Goal: Information Seeking & Learning: Find specific fact

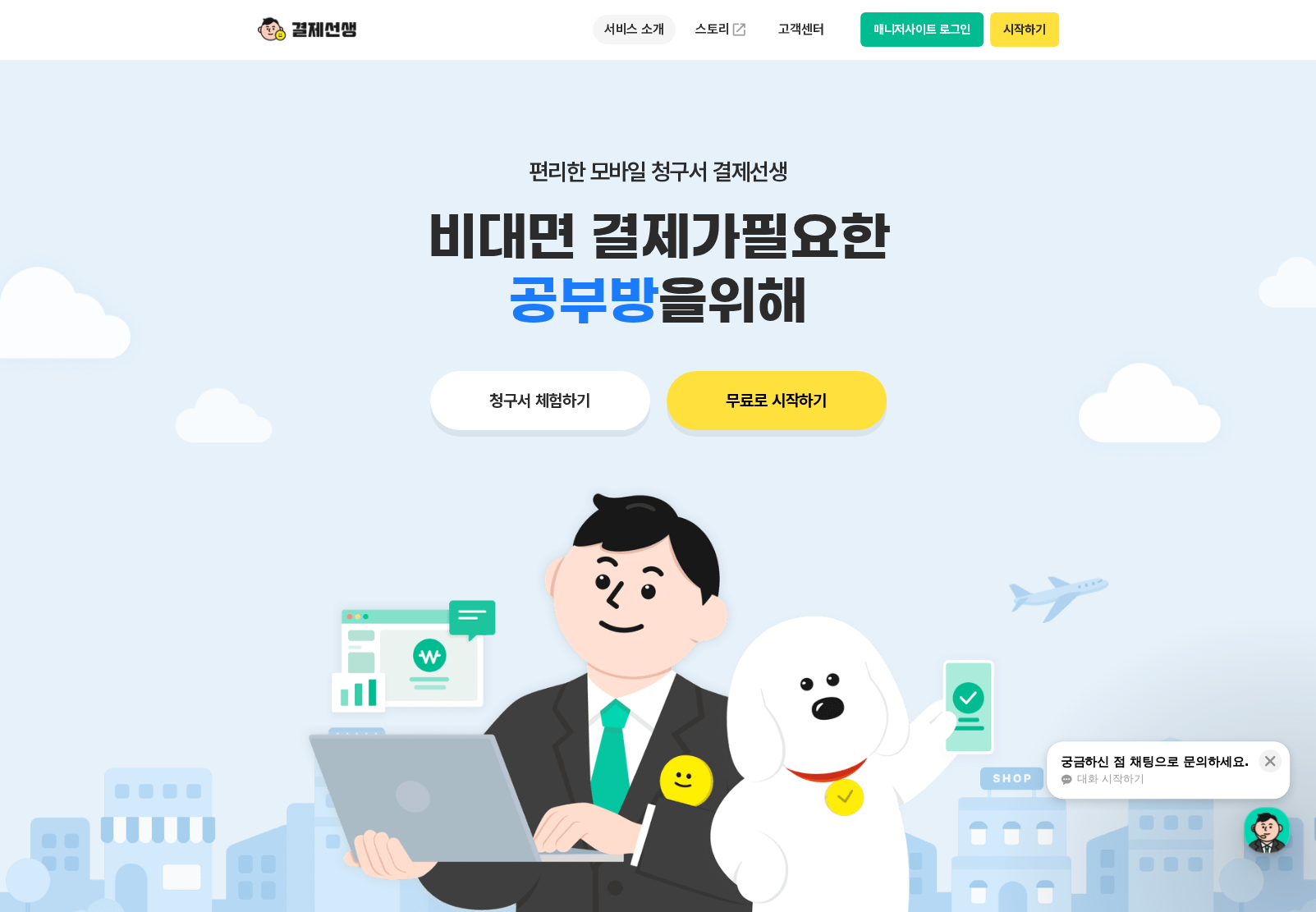
click at [634, 27] on p "서비스 소개" at bounding box center [633, 29] width 83 height 29
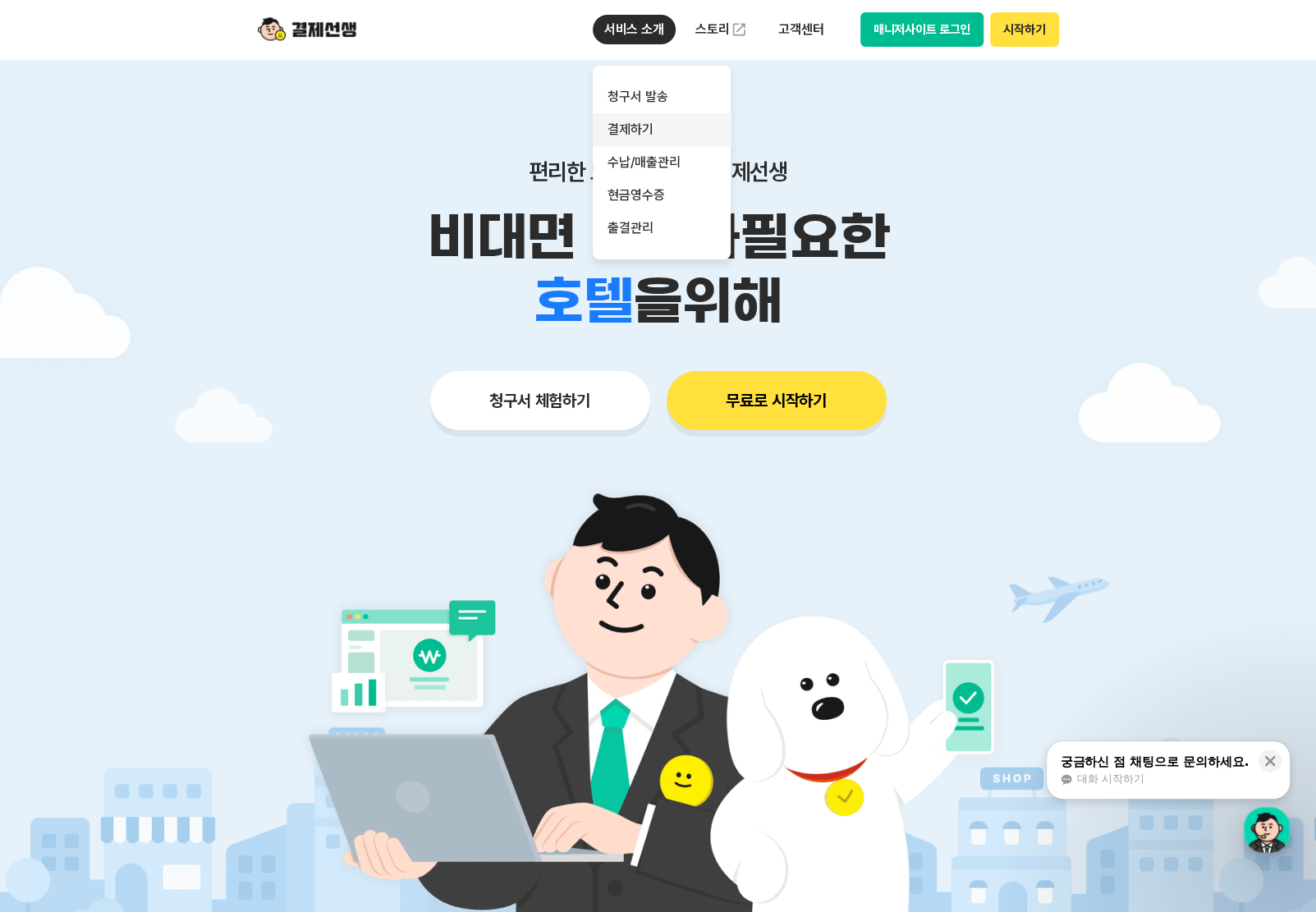
click at [658, 134] on link "결제하기" at bounding box center [661, 129] width 138 height 33
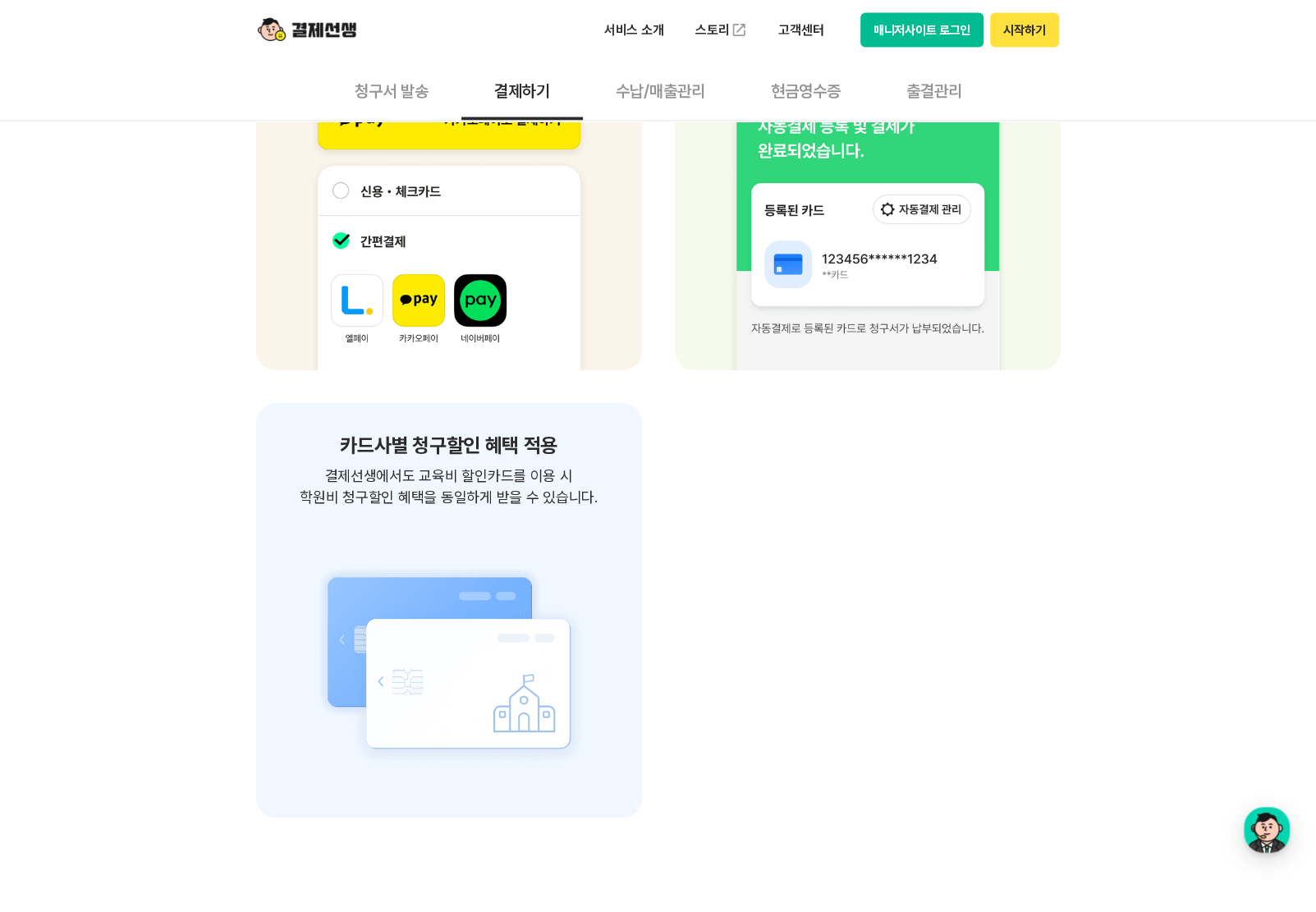
scroll to position [1939, 0]
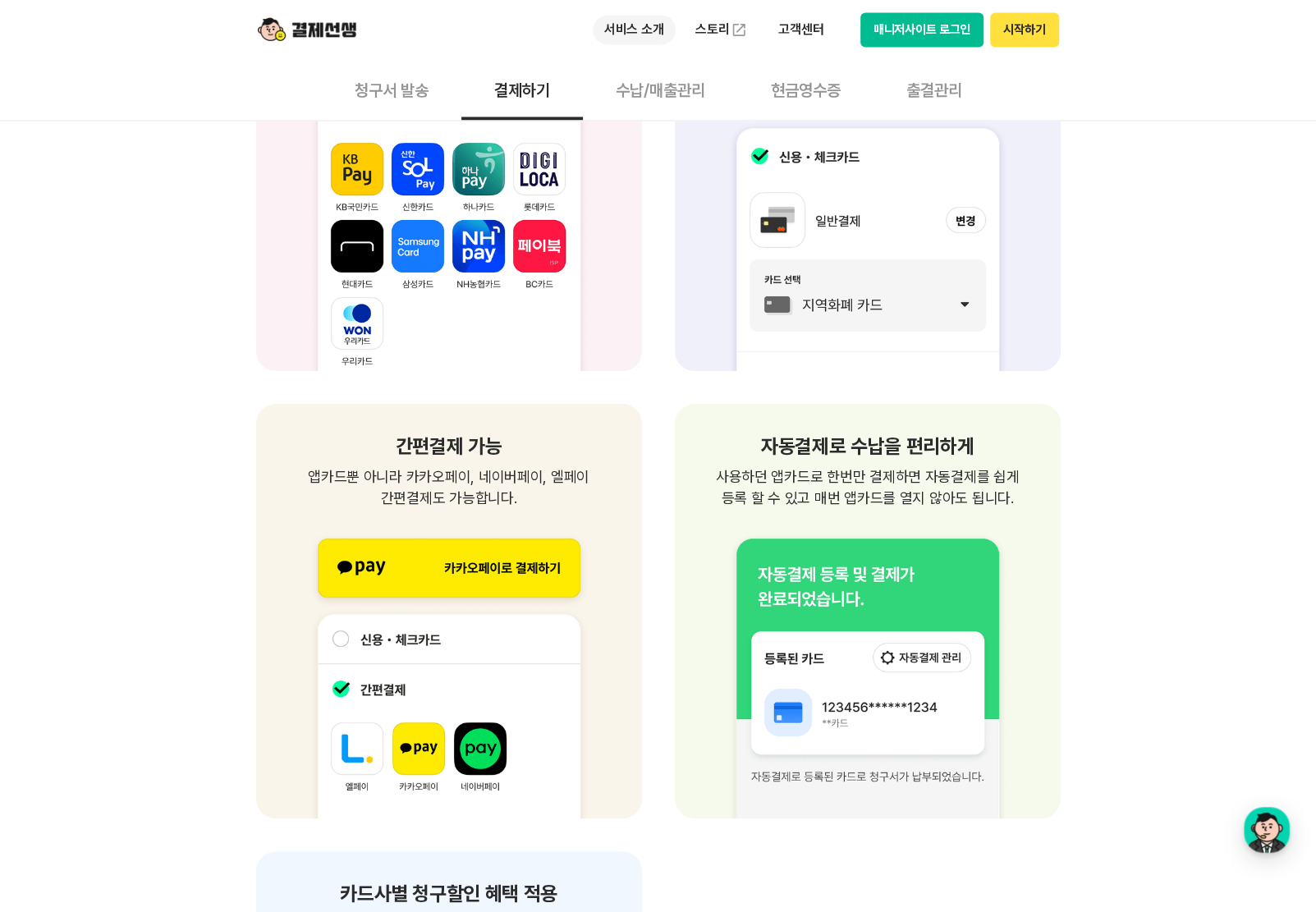
click at [628, 31] on p "서비스 소개" at bounding box center [633, 29] width 83 height 29
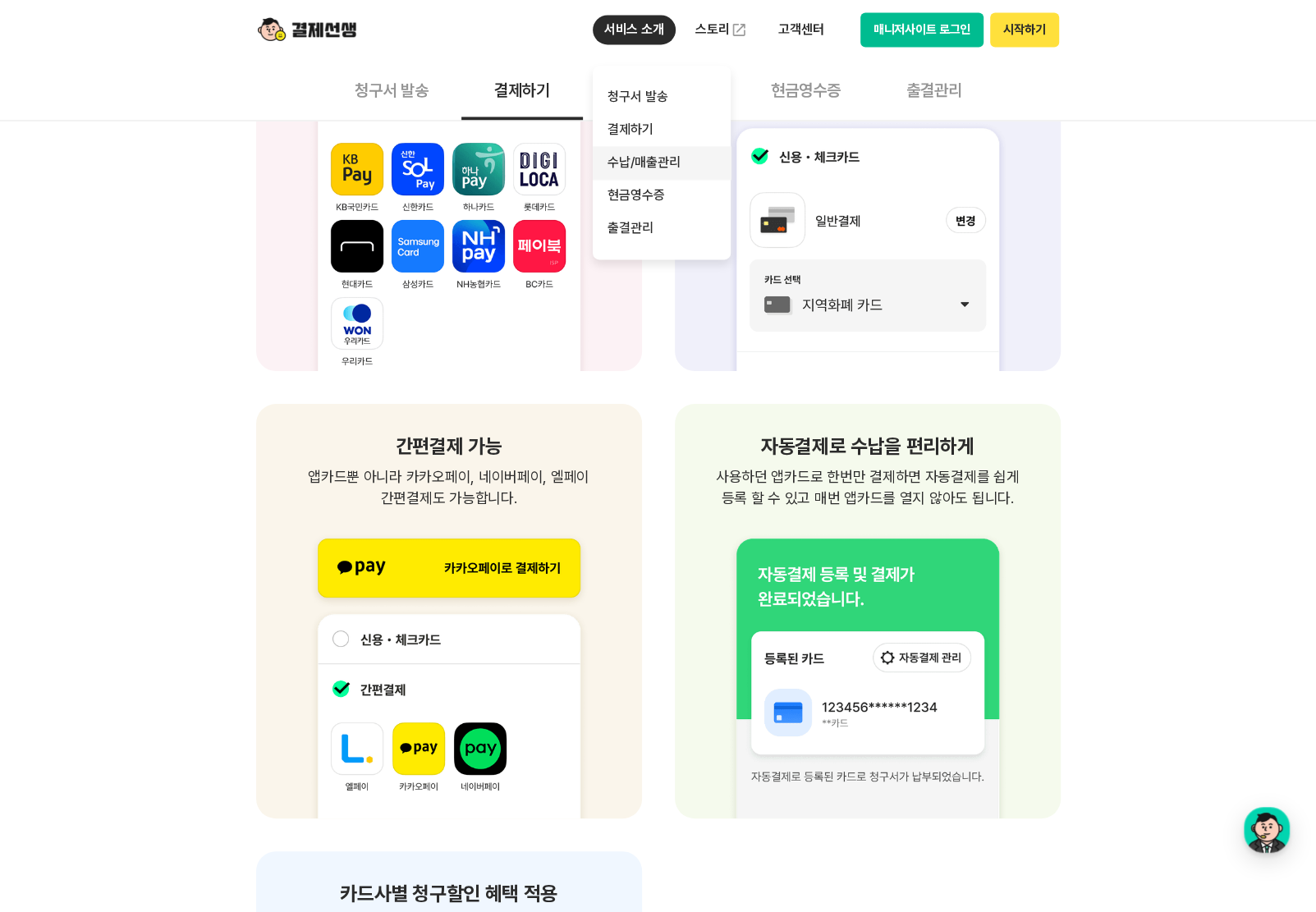
click at [670, 167] on link "수납/매출관리" at bounding box center [661, 162] width 138 height 33
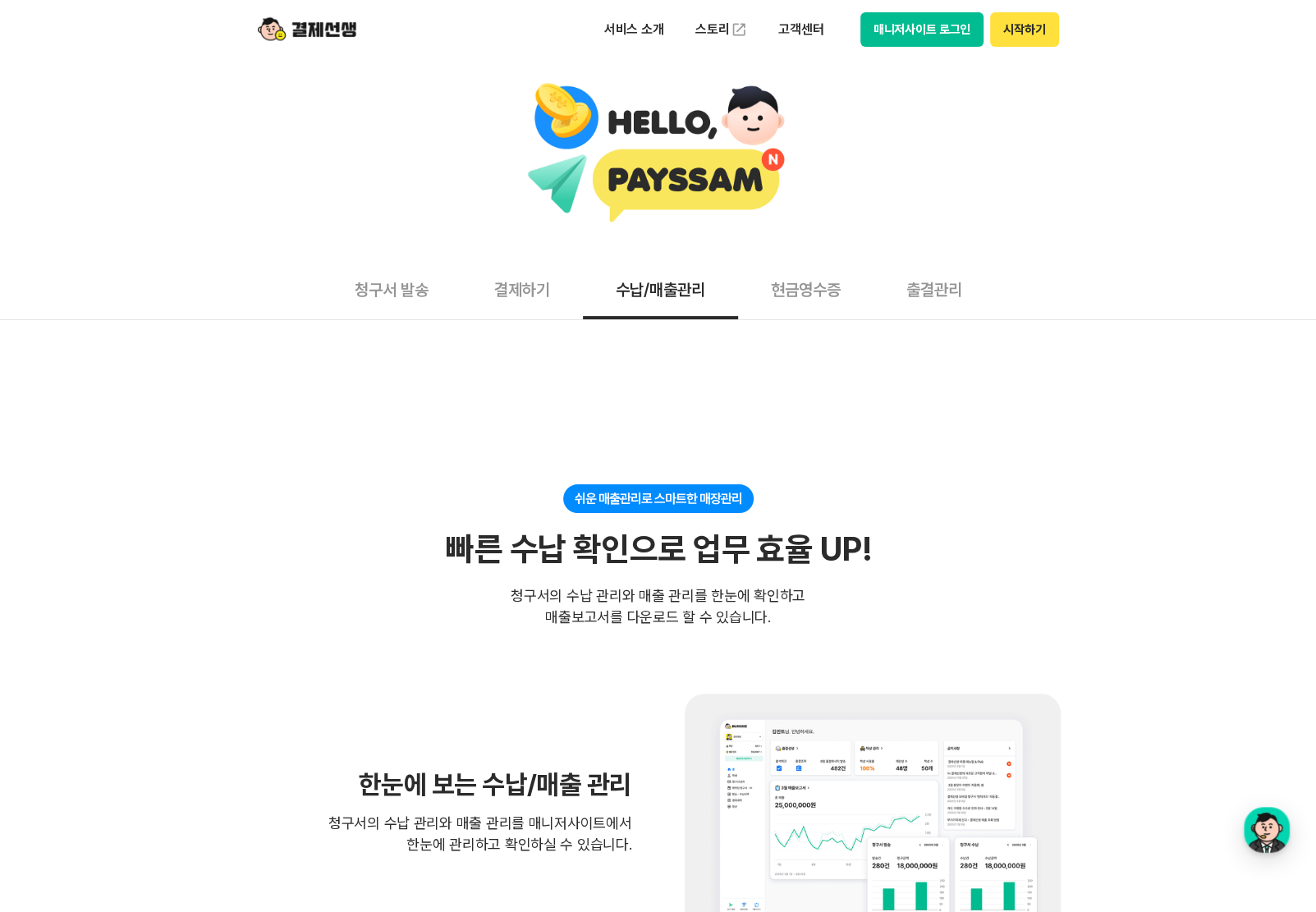
click at [823, 288] on button "현금영수증" at bounding box center [805, 288] width 136 height 61
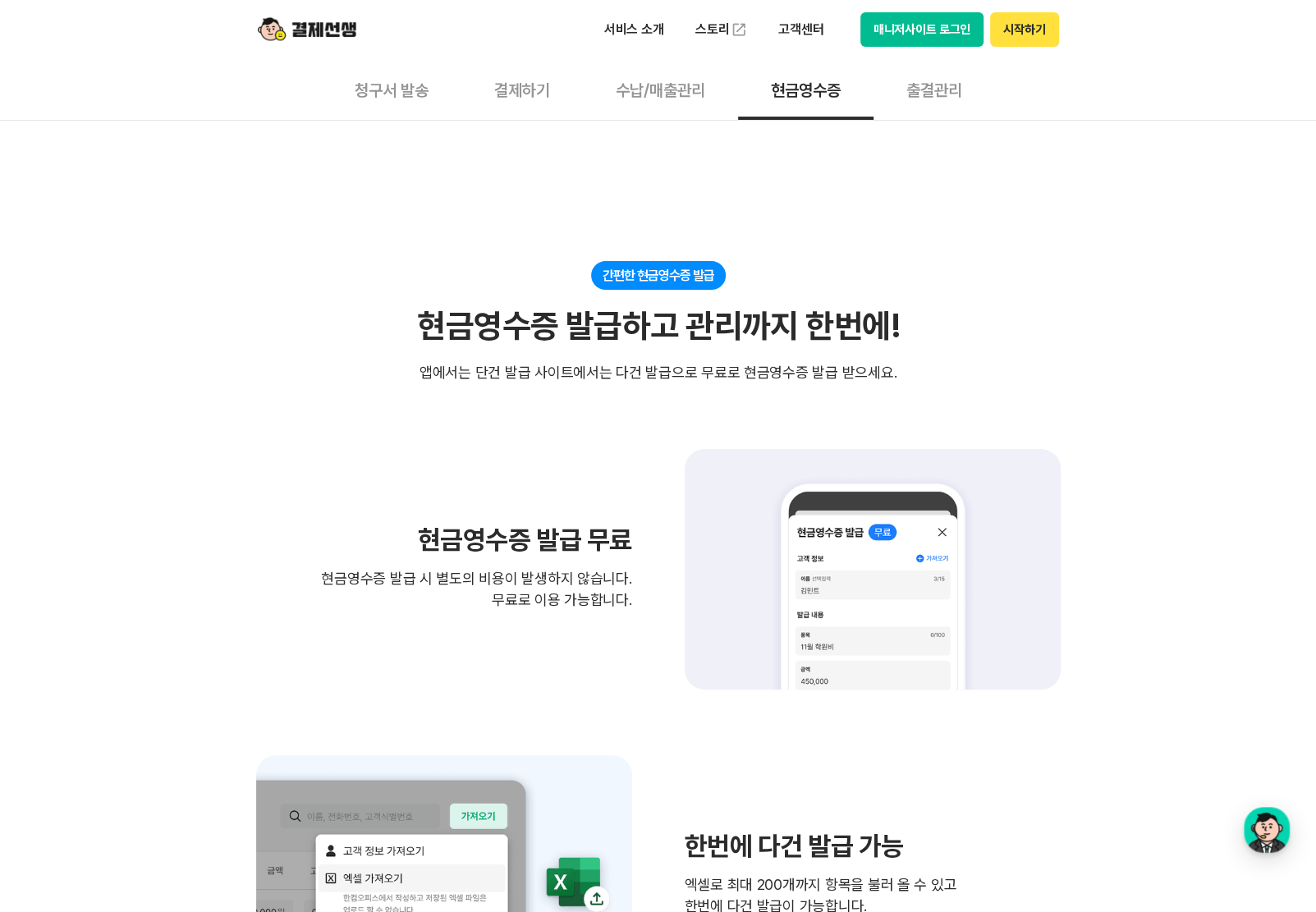
scroll to position [74, 0]
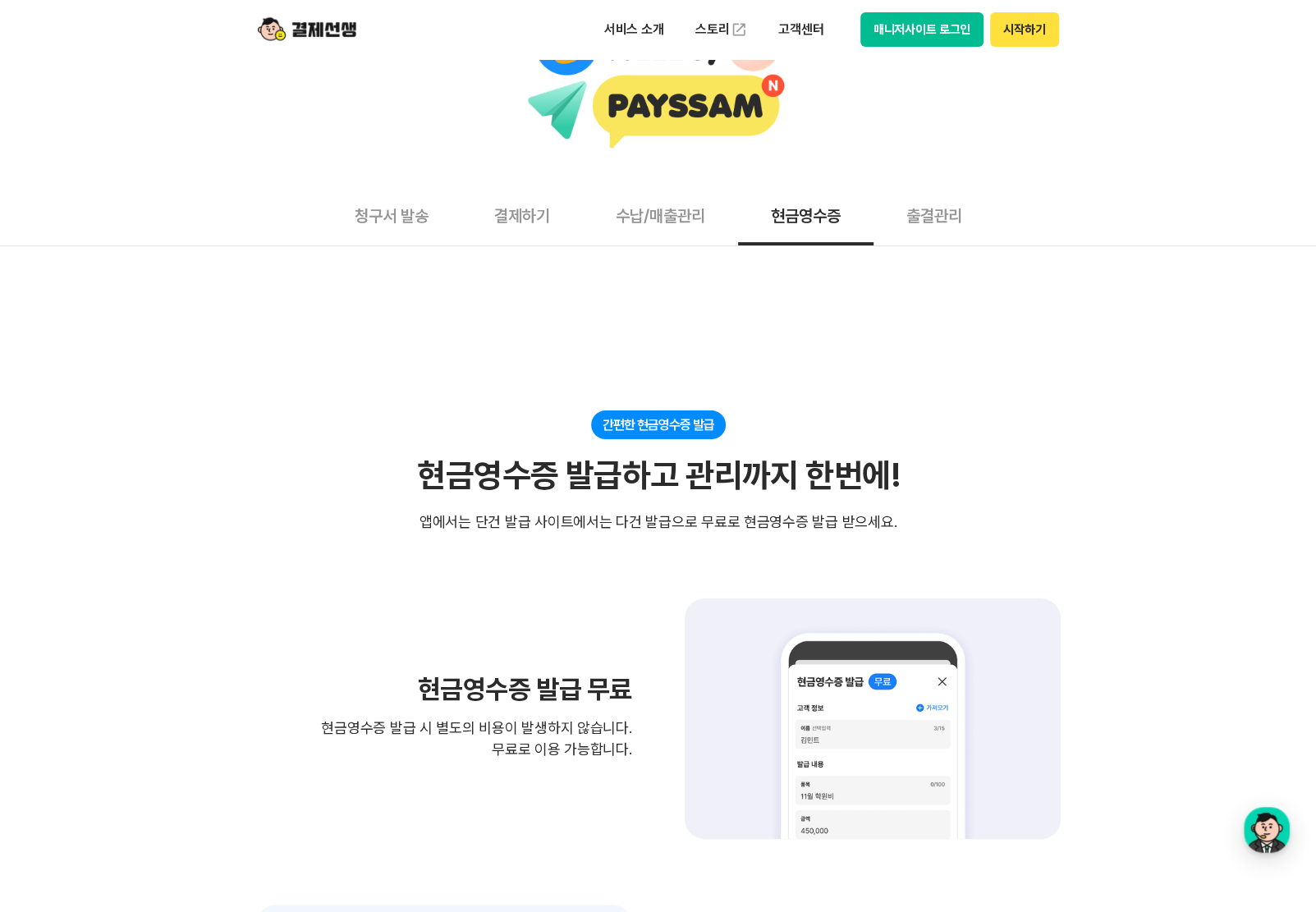
click at [935, 215] on button "출결관리" at bounding box center [934, 215] width 122 height 61
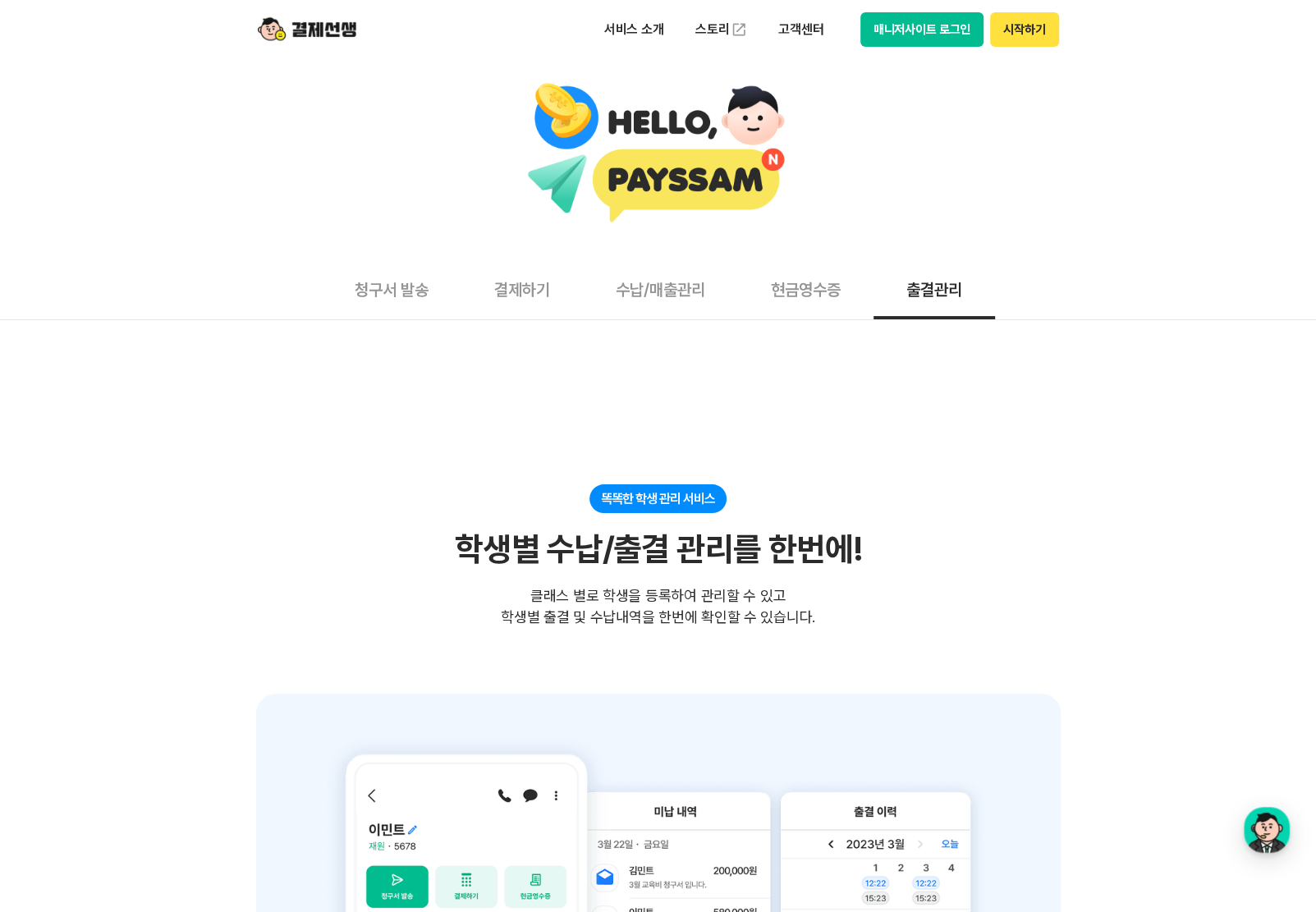
click at [314, 21] on img at bounding box center [308, 29] width 99 height 31
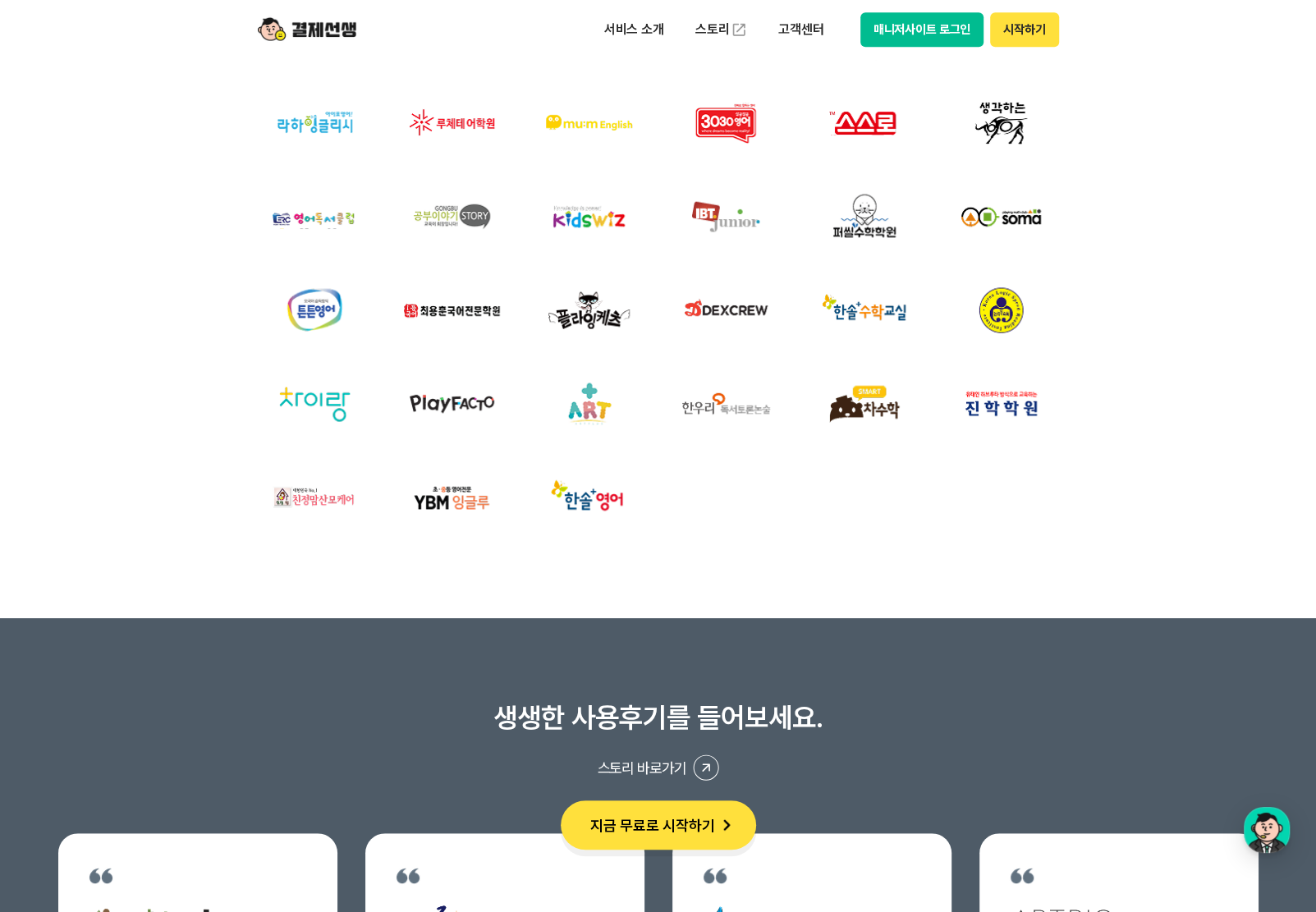
scroll to position [6042, 0]
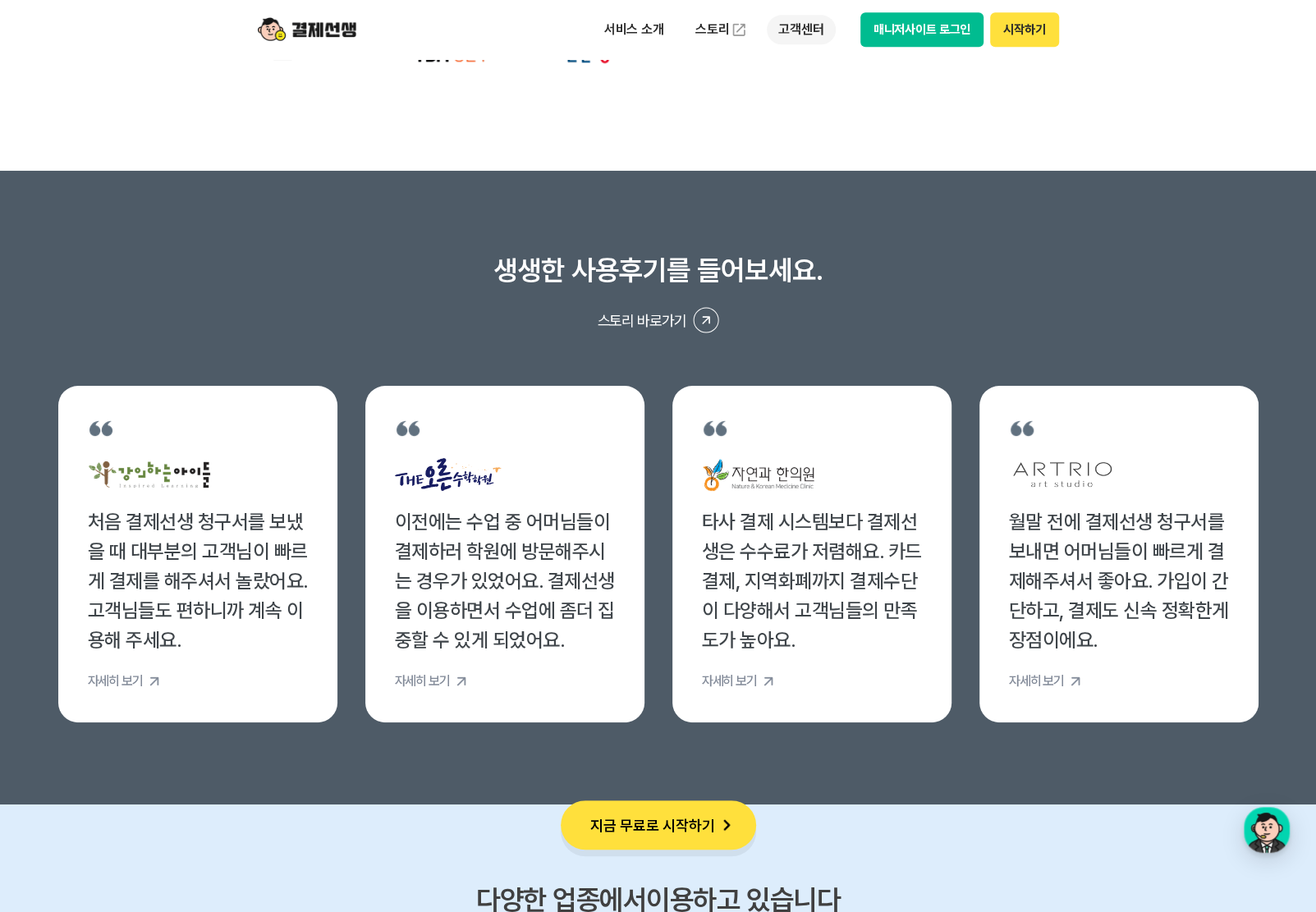
click at [807, 29] on p "고객센터" at bounding box center [801, 29] width 68 height 29
click at [806, 105] on link "자주 묻는 질문" at bounding box center [836, 97] width 138 height 33
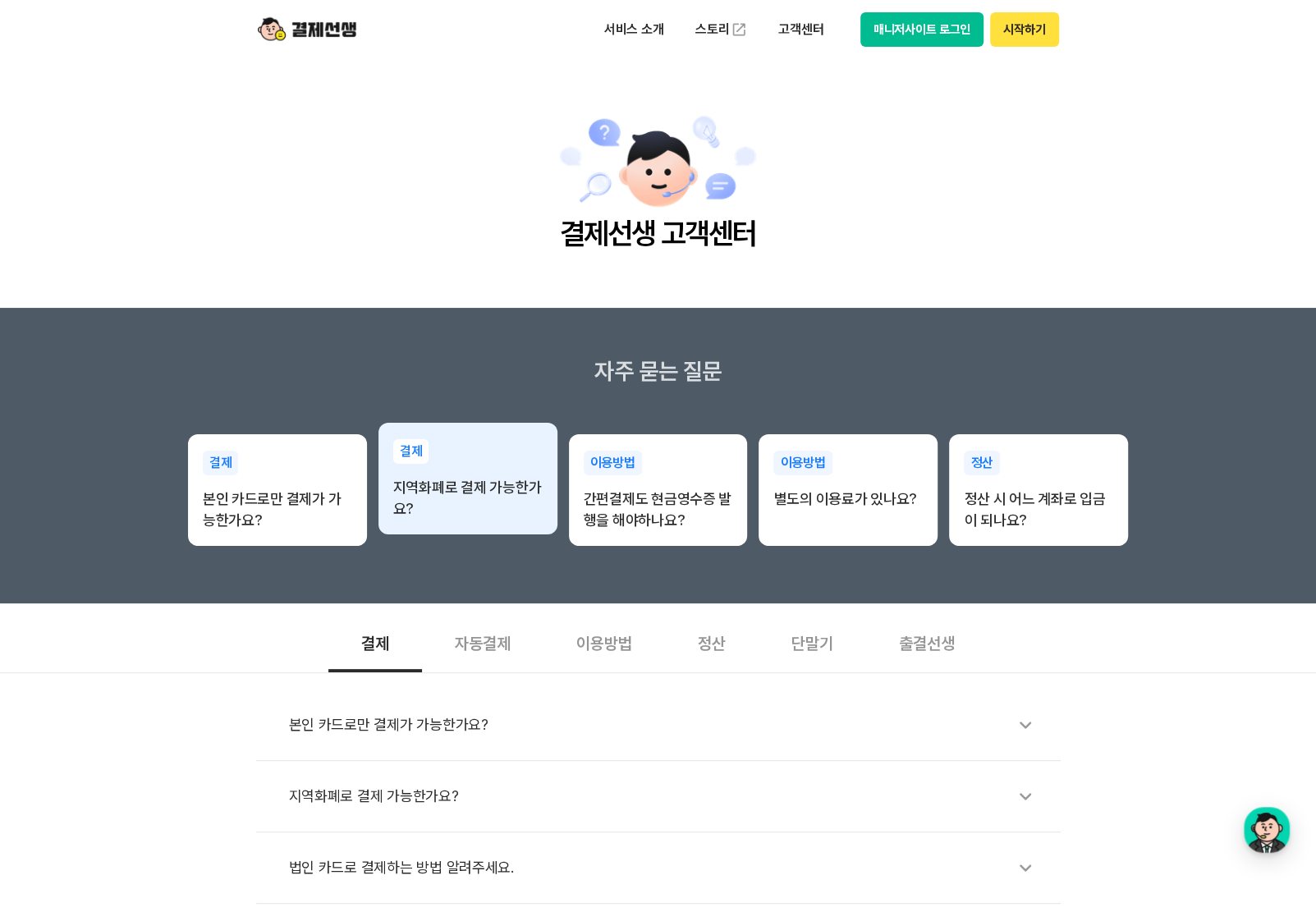
click at [500, 509] on p "지역화폐로 결제 가능한가요?" at bounding box center [467, 497] width 149 height 43
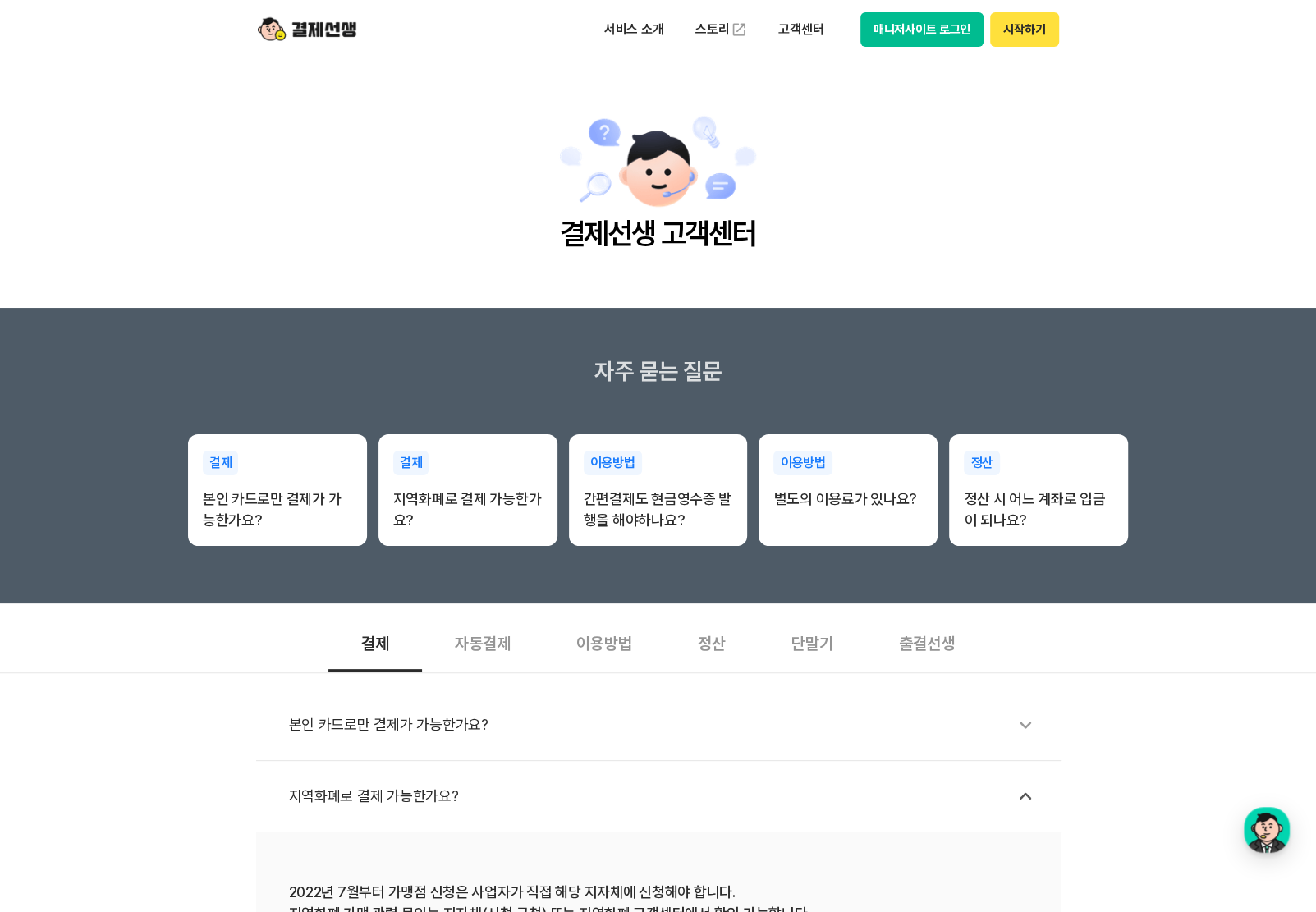
scroll to position [149, 0]
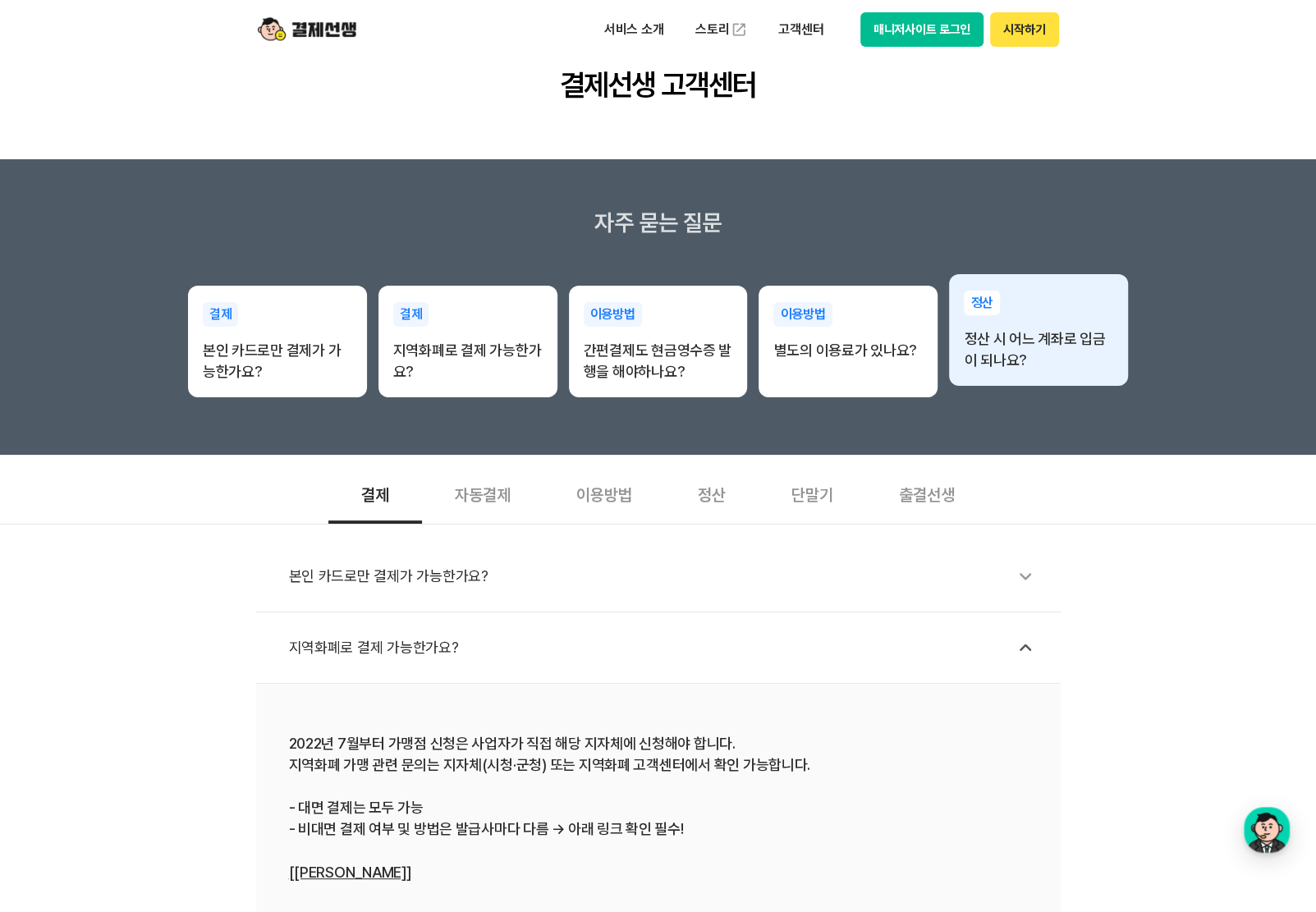
click at [978, 362] on p "정산 시 어느 계좌로 입금이 되나요?" at bounding box center [1038, 349] width 149 height 43
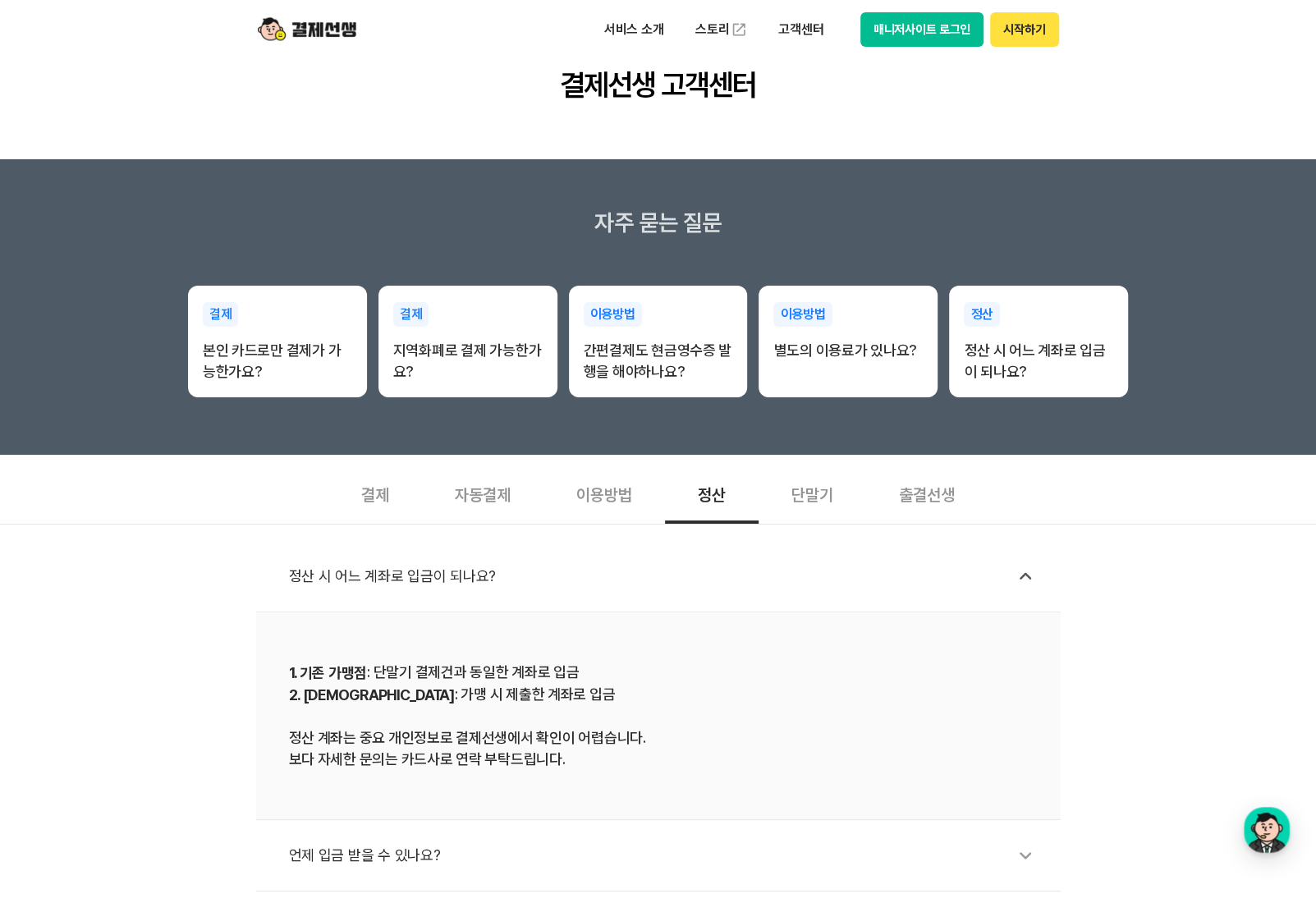
scroll to position [373, 0]
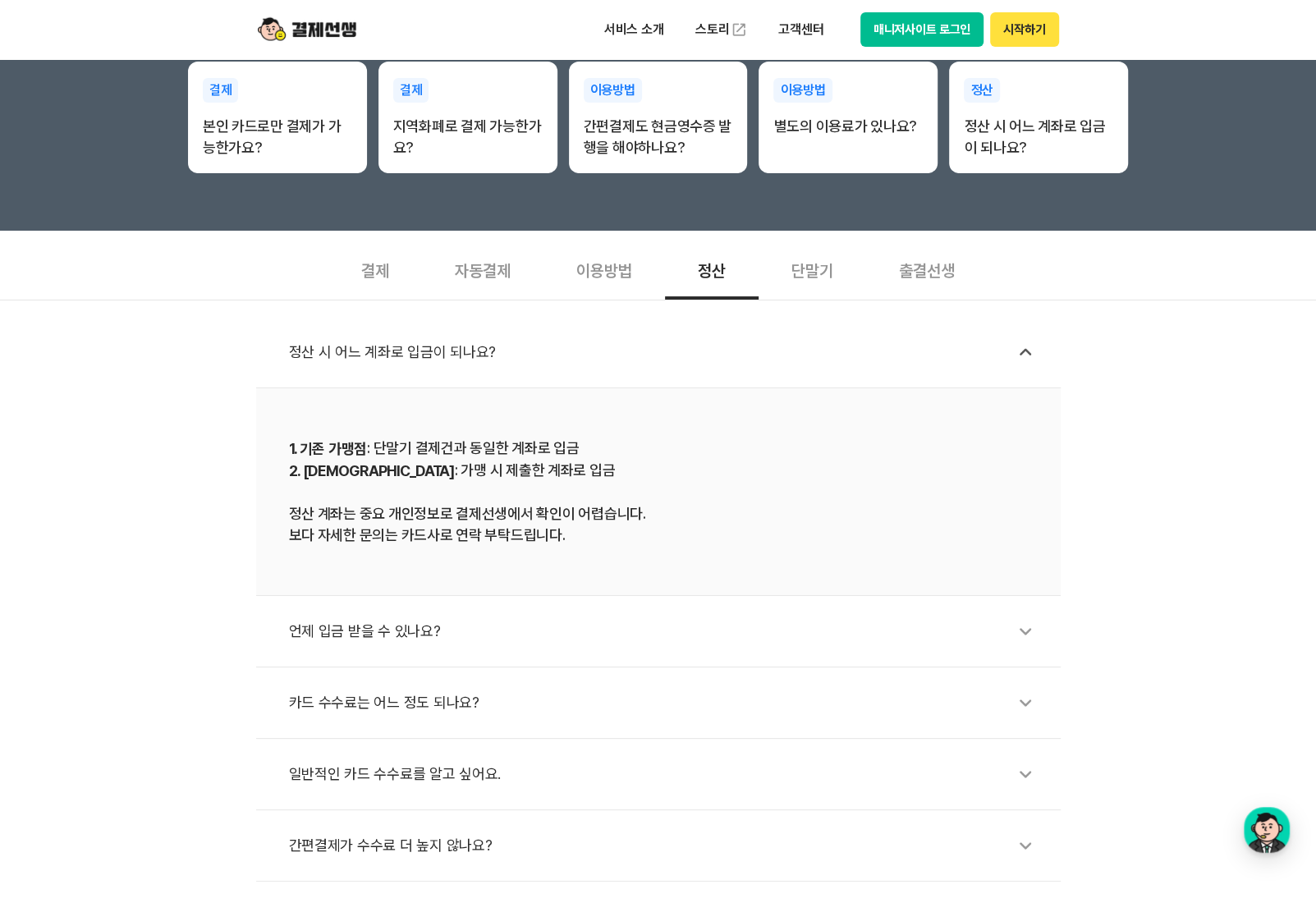
click at [450, 631] on div "언제 입금 받을 수 있나요?" at bounding box center [667, 631] width 756 height 38
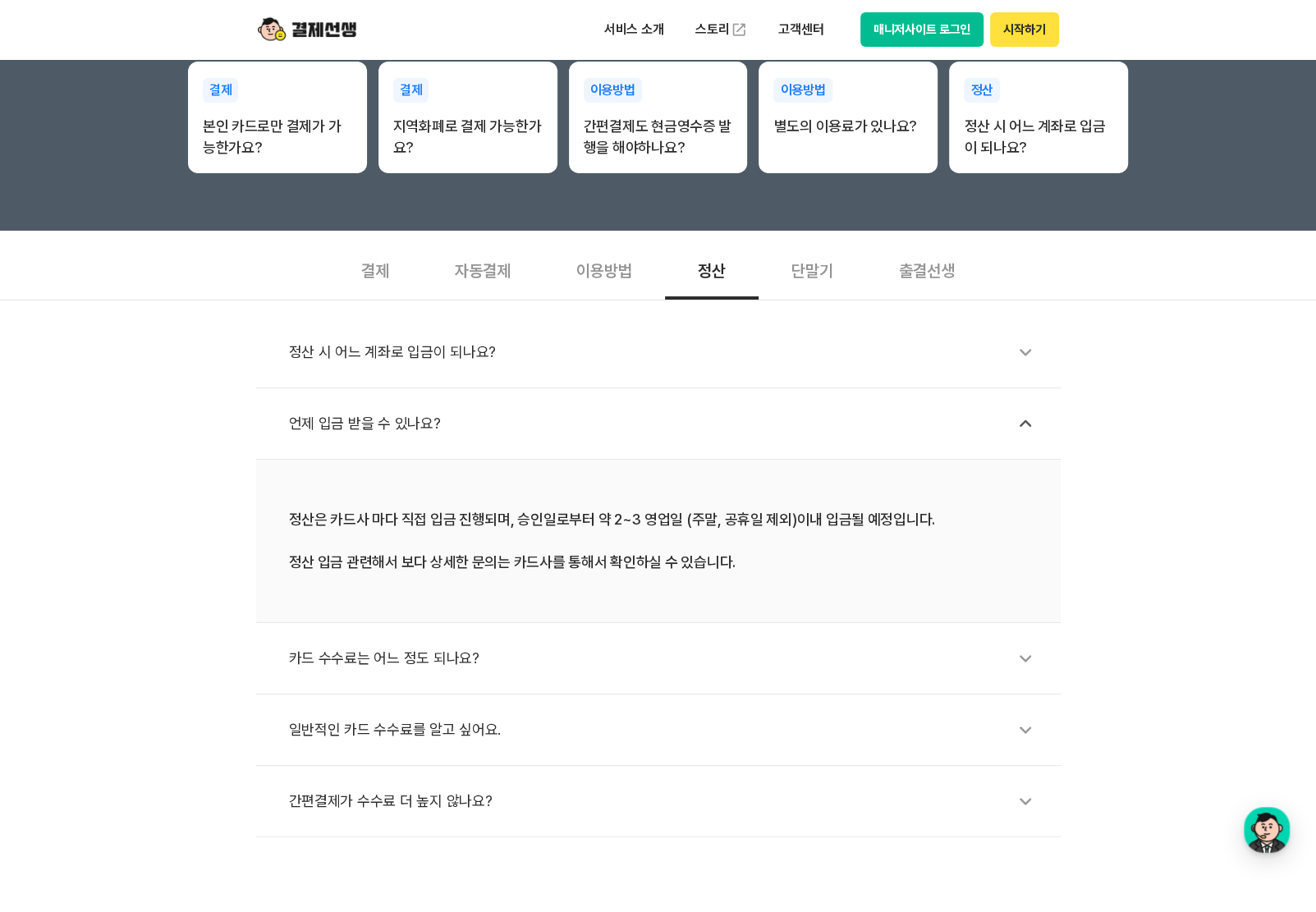
click at [418, 717] on div "일반적인 카드 수수료를 알고 싶어요." at bounding box center [667, 730] width 756 height 38
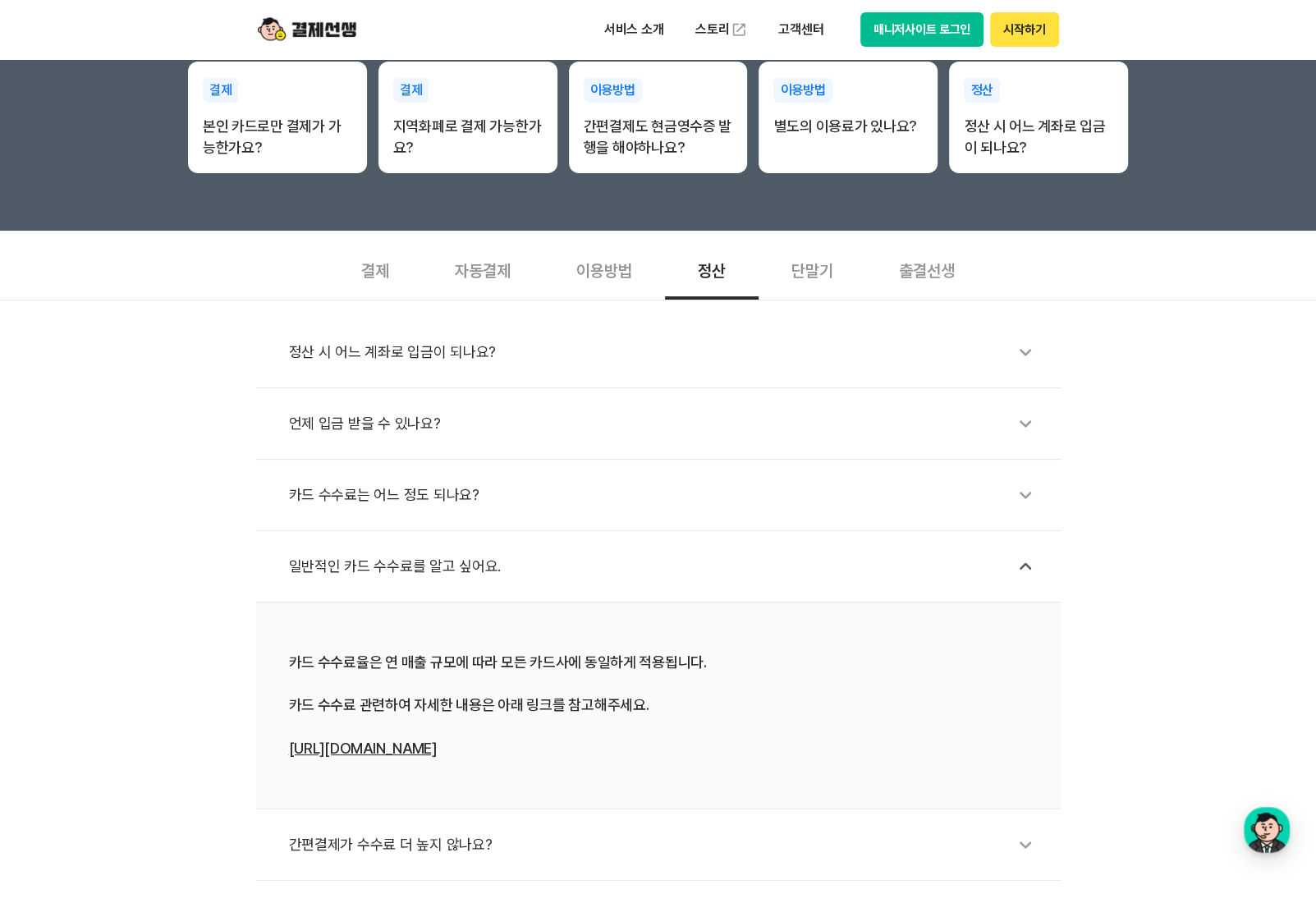
scroll to position [522, 0]
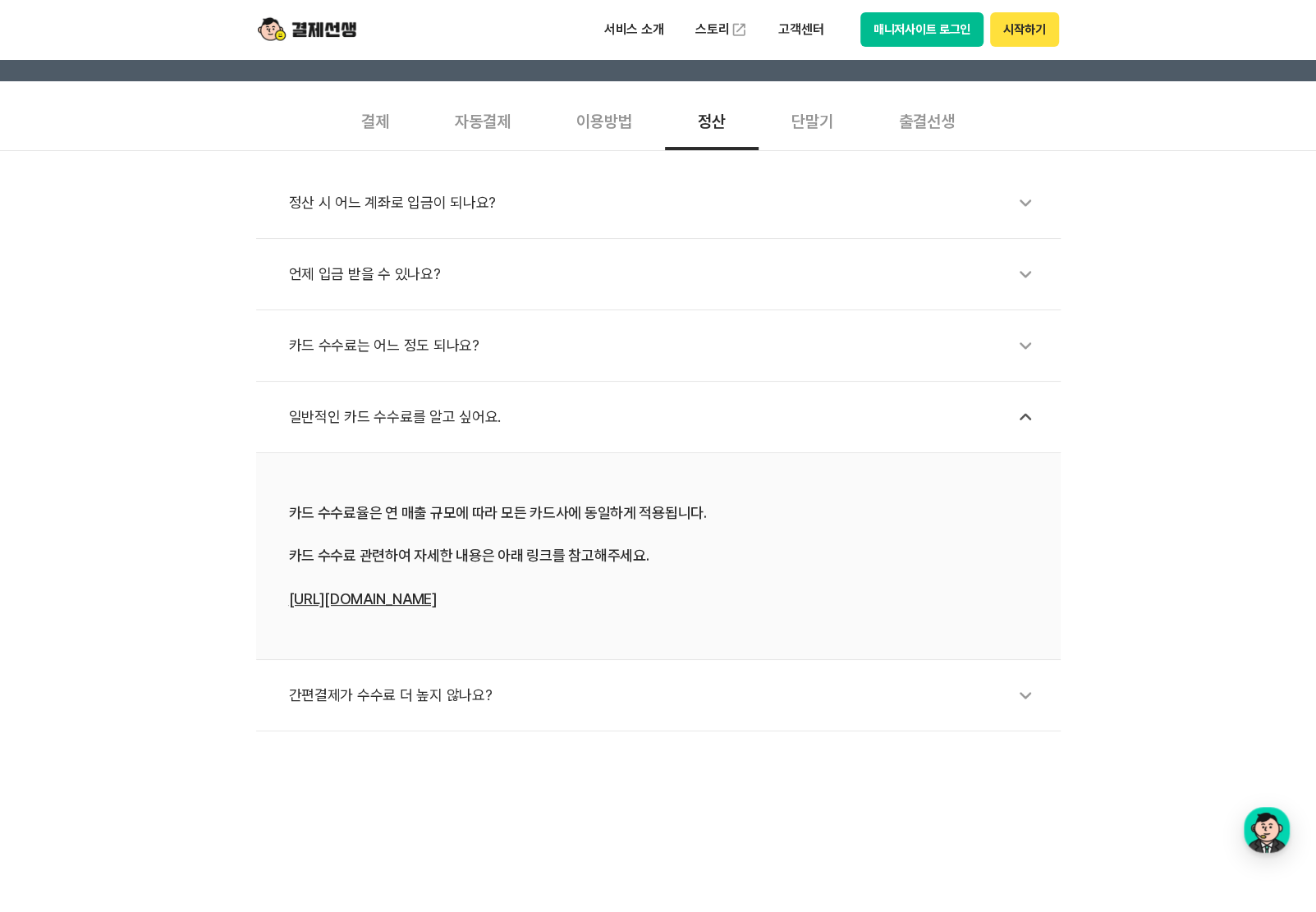
click at [409, 695] on div "간편결제가 수수료 더 높지 않나요?" at bounding box center [667, 696] width 756 height 38
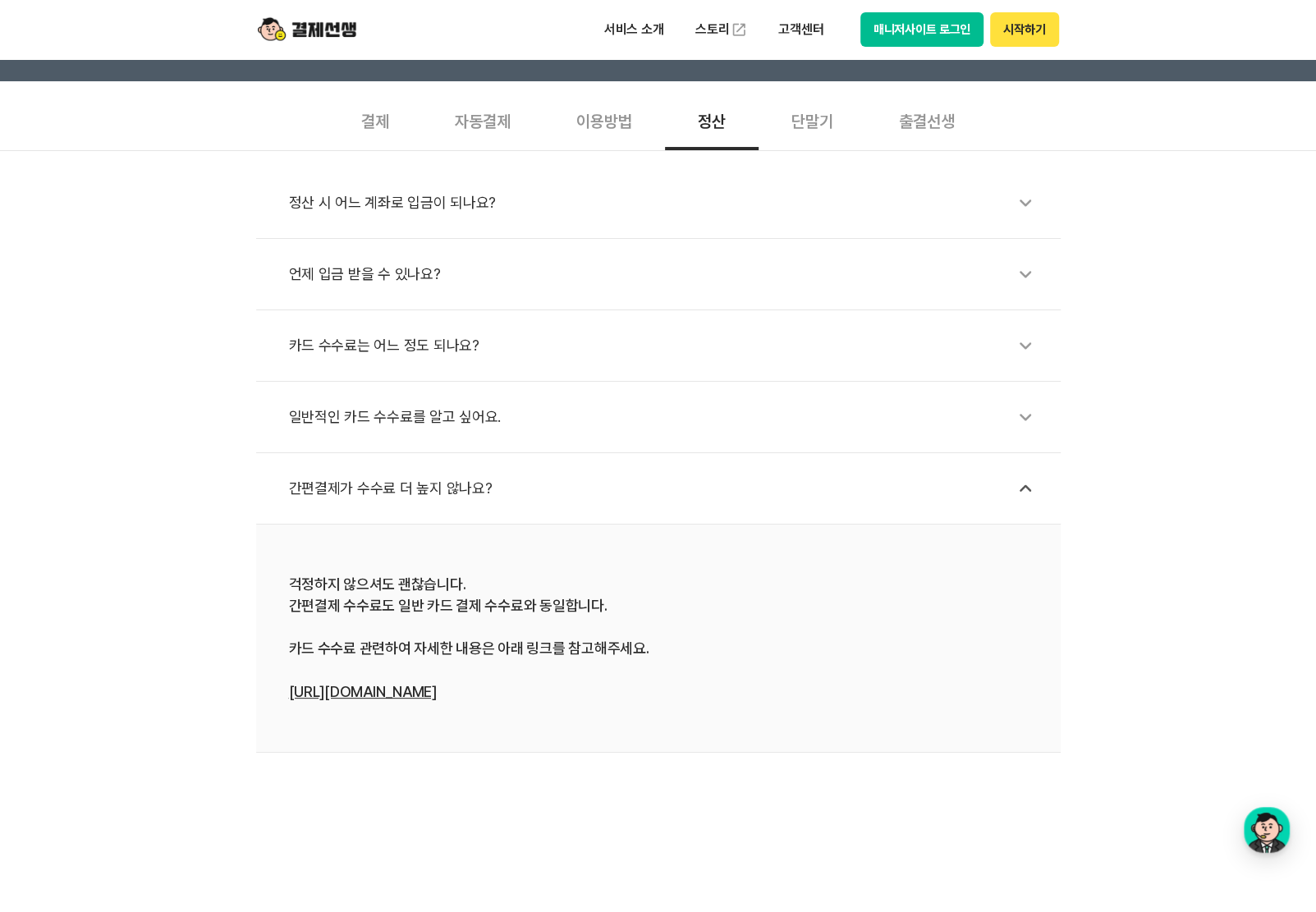
click at [428, 485] on div "간편결제가 수수료 더 높지 않나요?" at bounding box center [667, 489] width 756 height 38
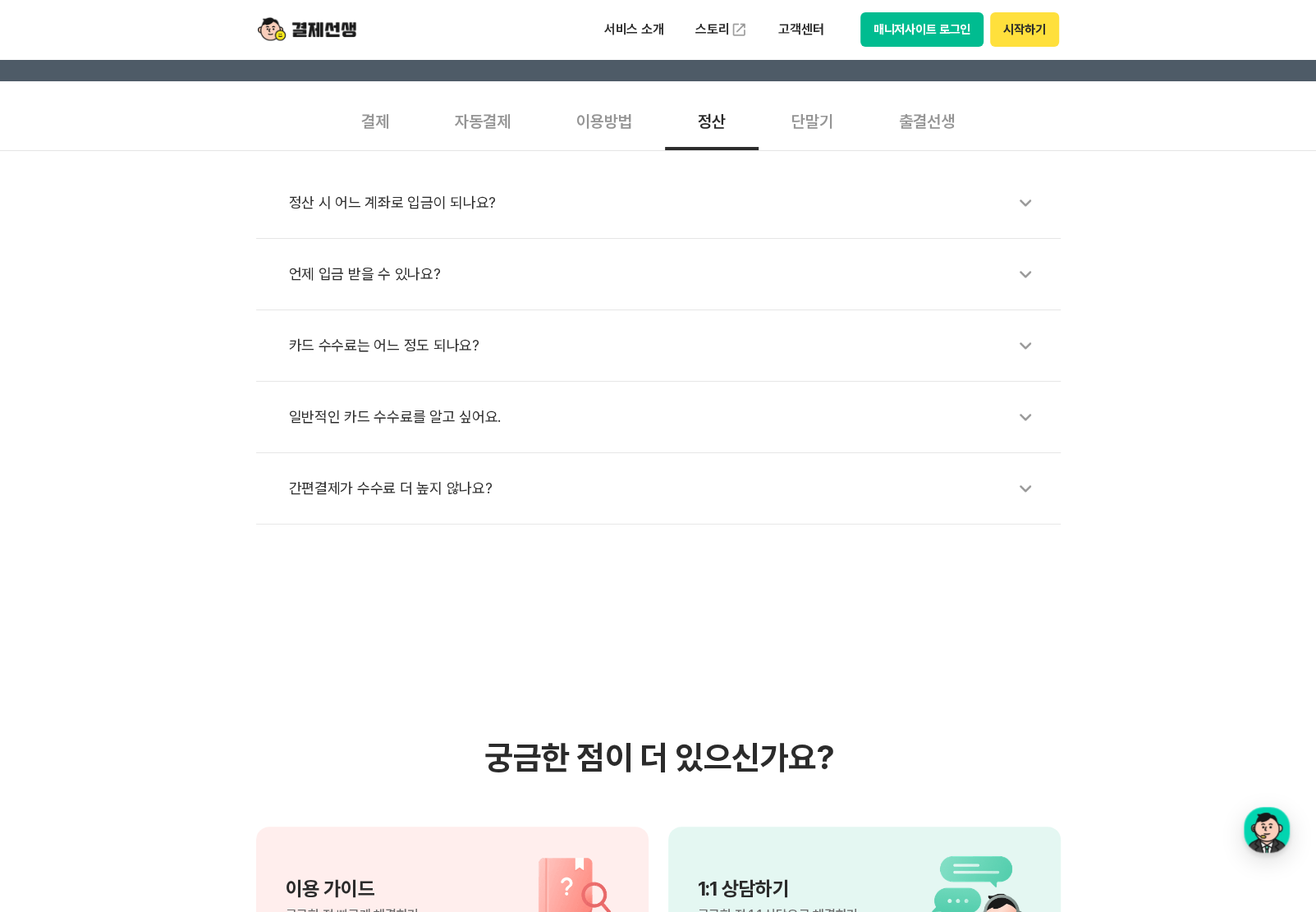
click at [427, 424] on div "일반적인 카드 수수료를 알고 싶어요." at bounding box center [667, 417] width 756 height 38
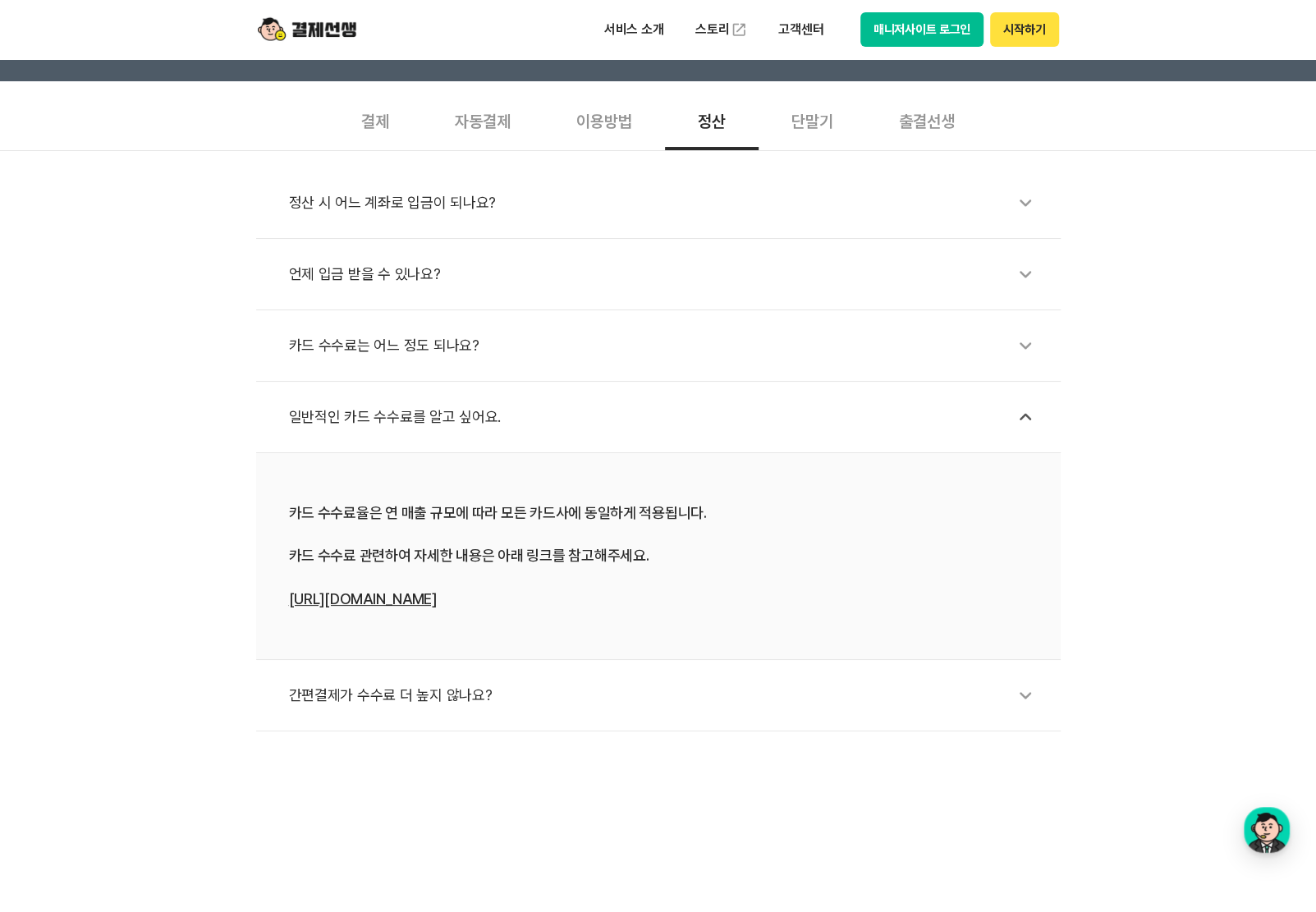
click at [392, 598] on link "[URL][DOMAIN_NAME]" at bounding box center [363, 599] width 148 height 17
